Goal: Find specific page/section: Find specific page/section

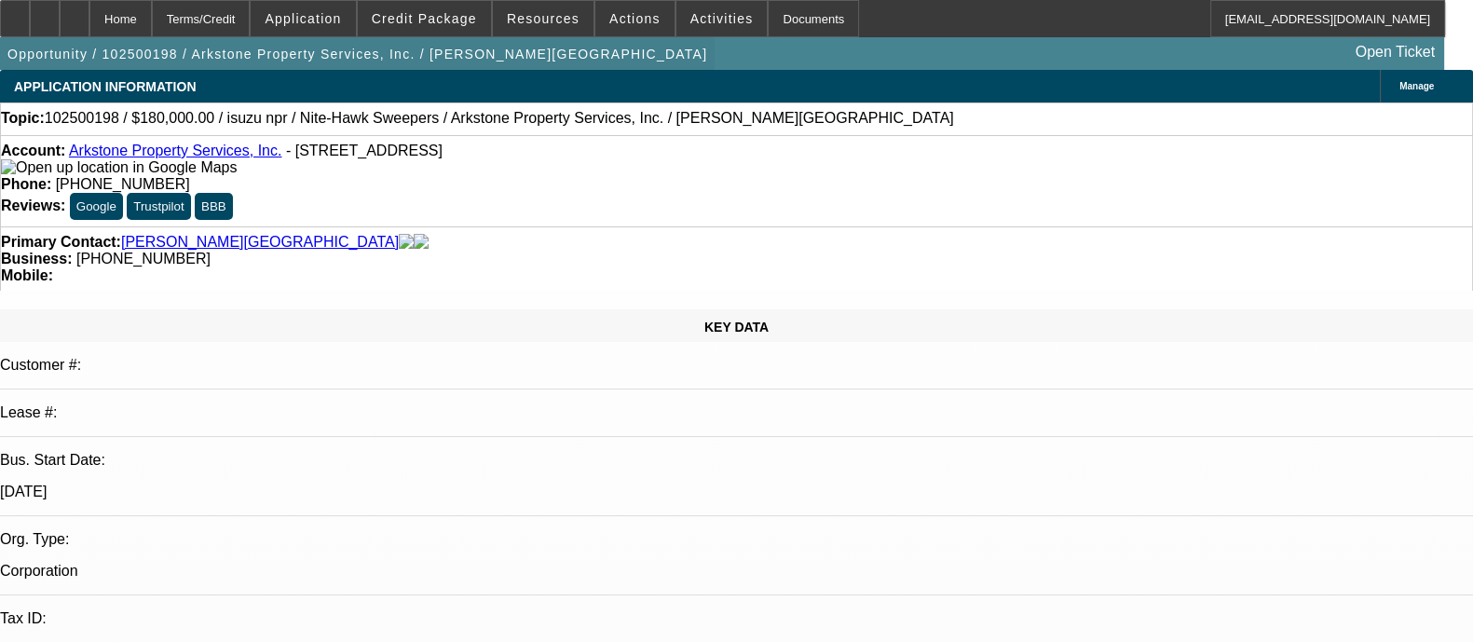
select select "0"
select select "0.1"
select select "4"
select select "0"
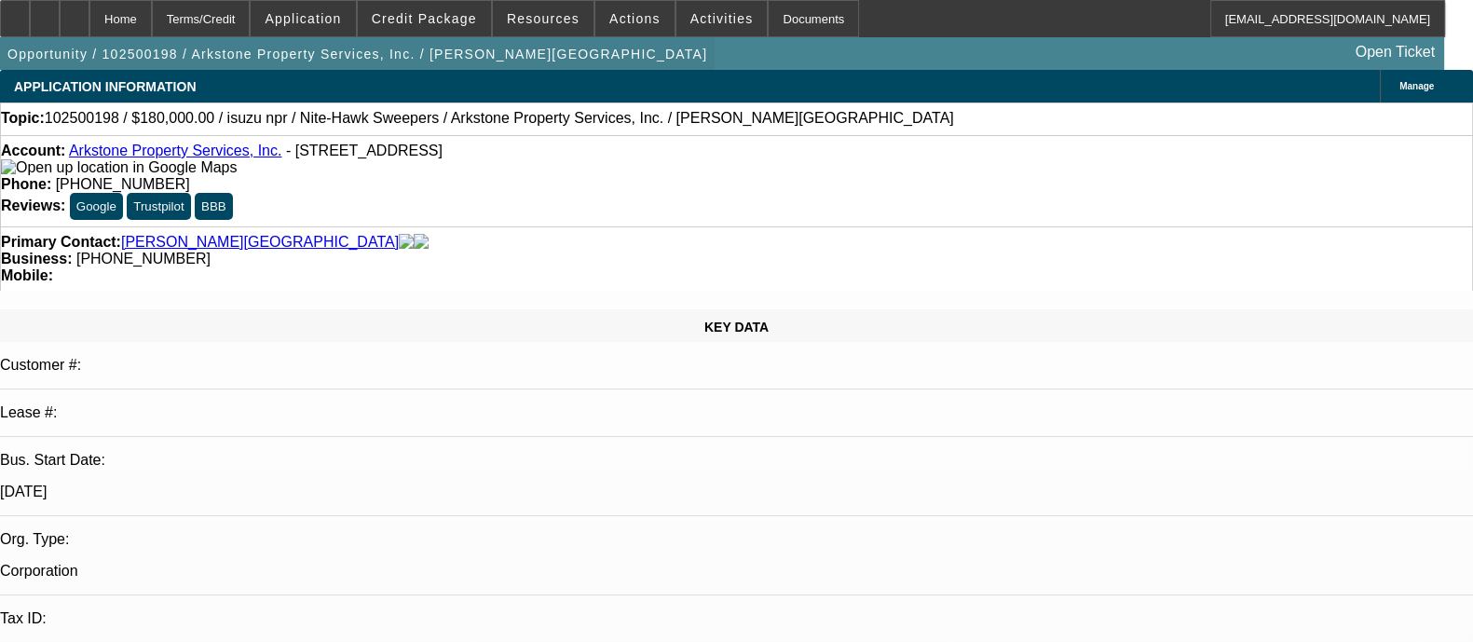
select select "0"
select select "0.1"
select select "4"
click at [60, 11] on div at bounding box center [45, 18] width 30 height 37
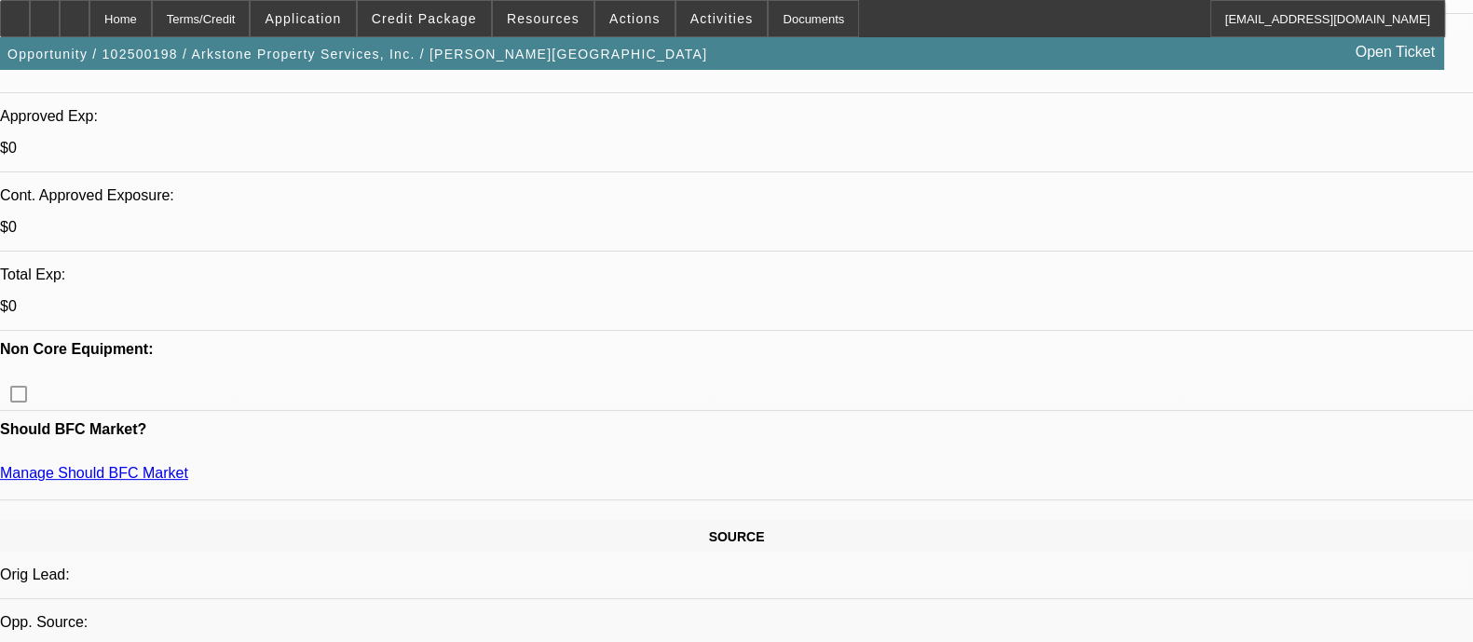
scroll to position [810, 0]
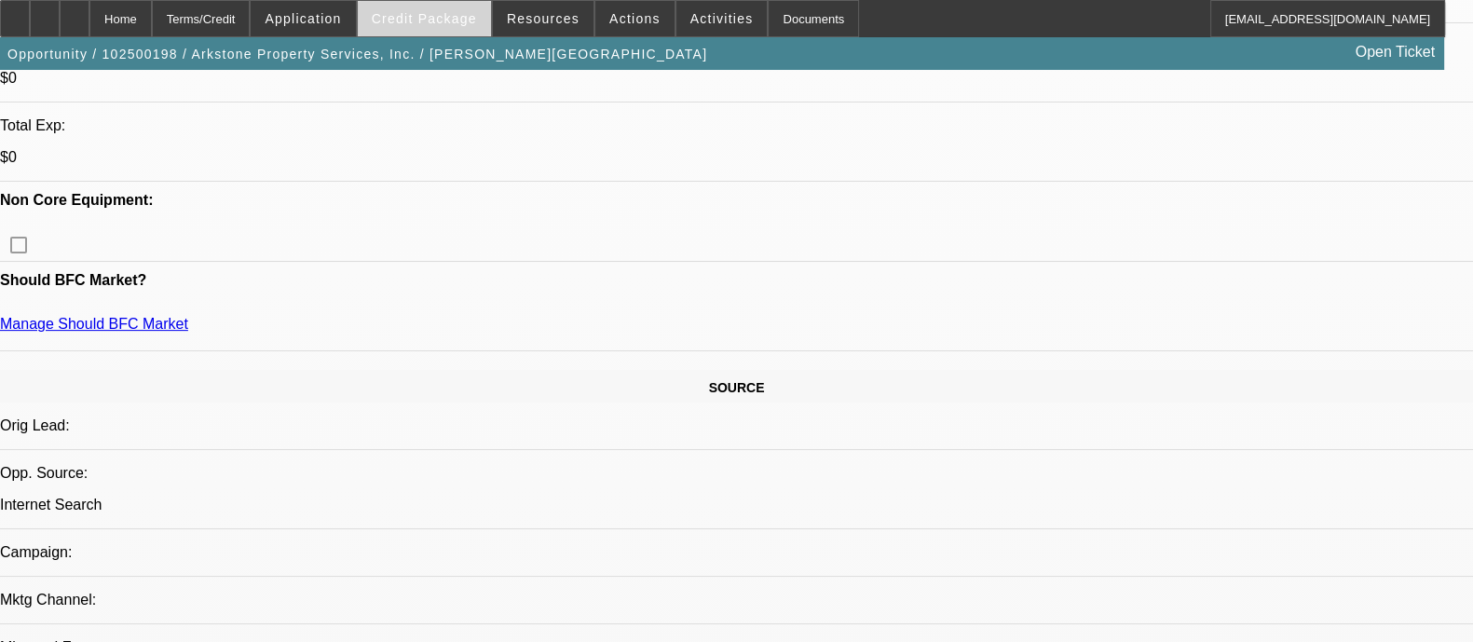
click at [459, 25] on span at bounding box center [424, 18] width 133 height 45
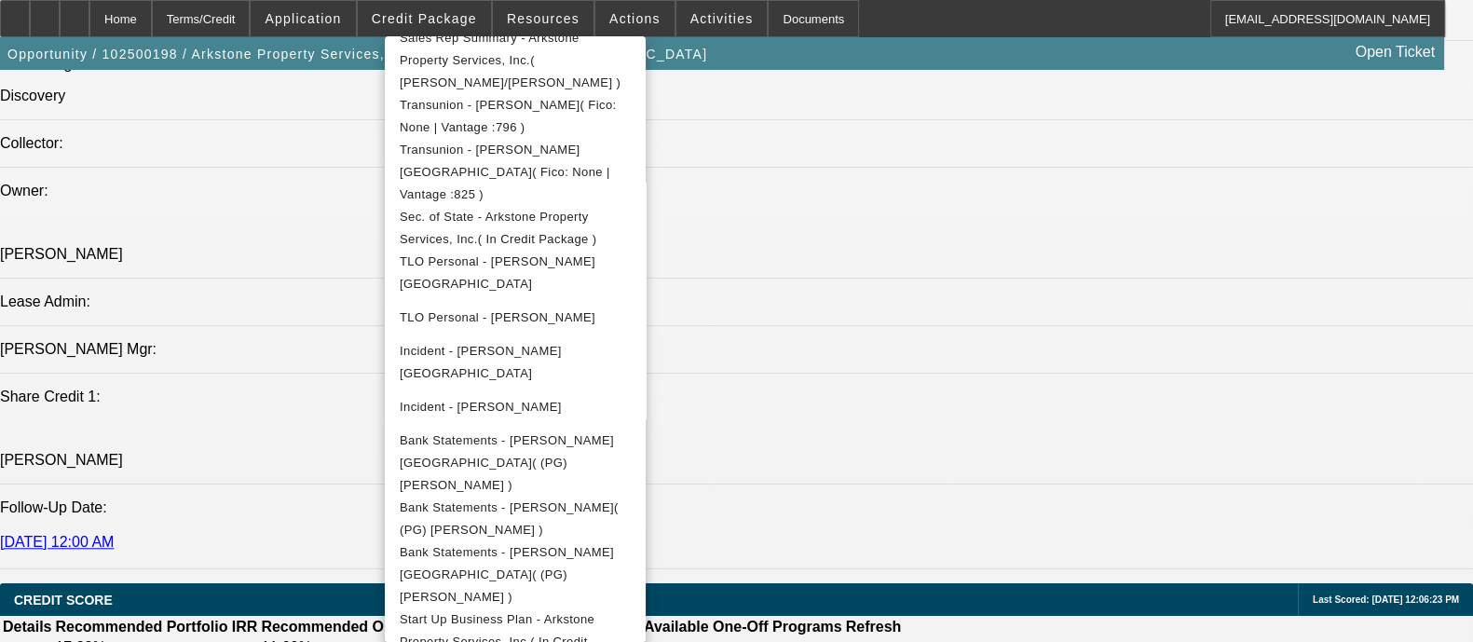
scroll to position [585, 0]
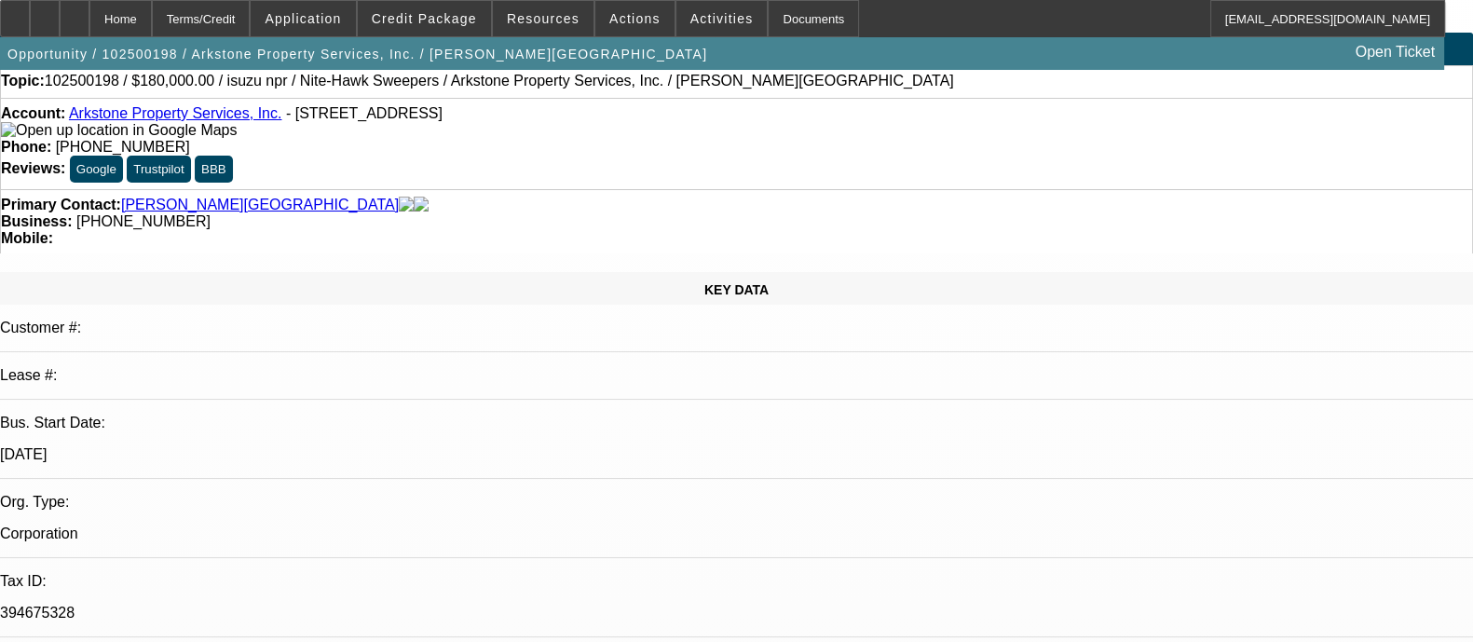
scroll to position [0, 0]
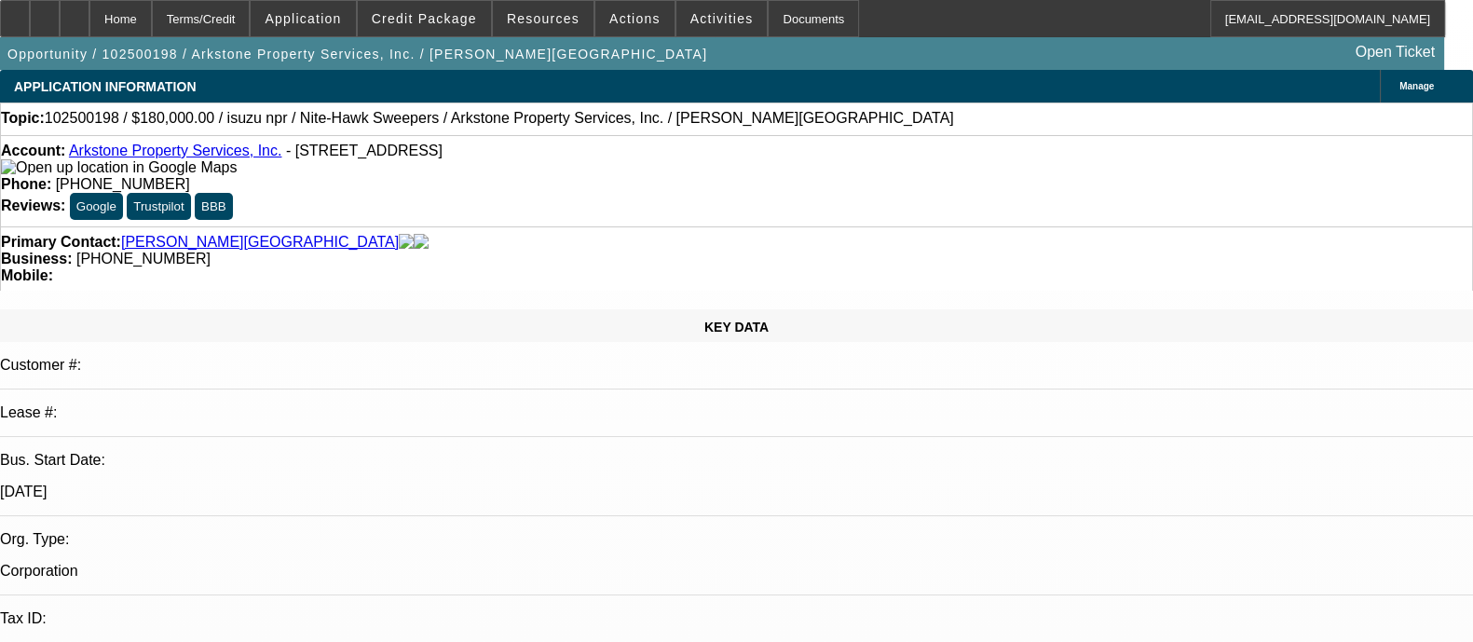
click at [30, 28] on div at bounding box center [15, 18] width 30 height 37
click at [1030, 7] on div "Home Terms/Credit Application Credit Package Resources Actions Activities Docum…" at bounding box center [722, 18] width 1445 height 37
click at [421, 7] on span at bounding box center [424, 18] width 133 height 45
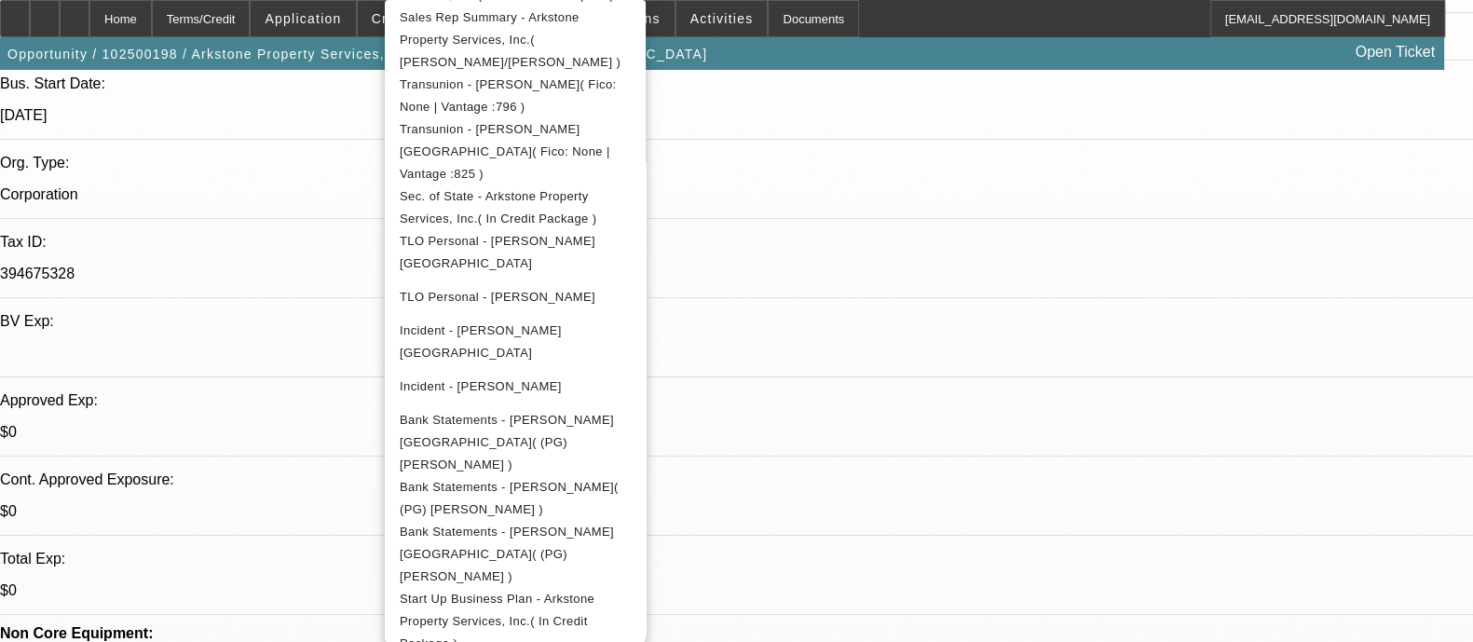
scroll to position [381, 0]
